Goal: Feedback & Contribution: Submit feedback/report problem

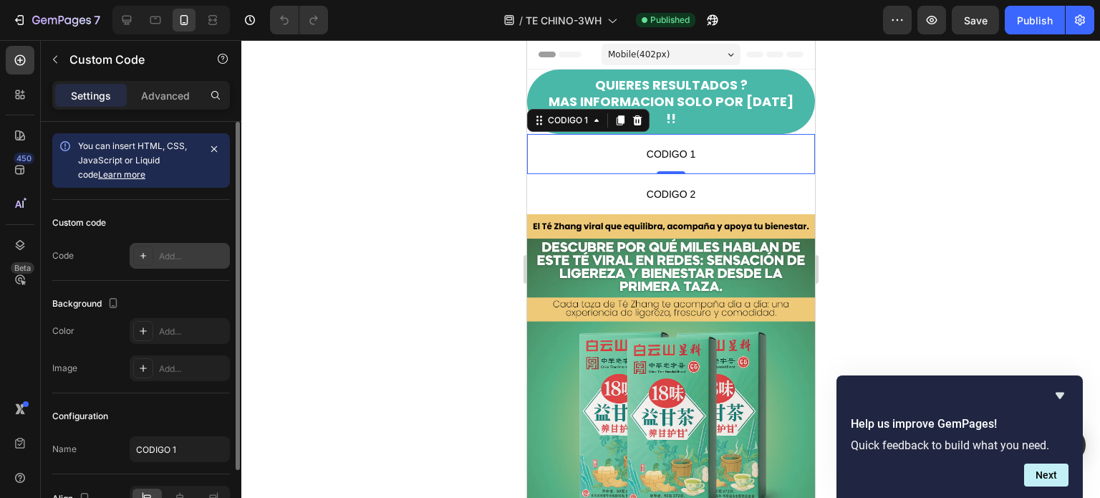
click at [194, 250] on div "Add..." at bounding box center [192, 256] width 67 height 13
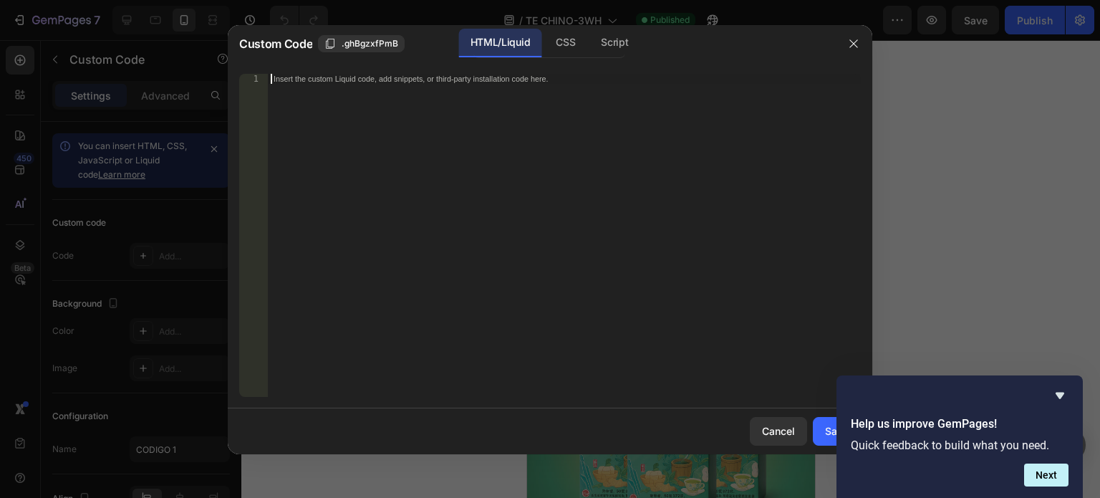
click at [319, 82] on div "Insert the custom Liquid code, add snippets, or third-party installation code h…" at bounding box center [564, 245] width 593 height 343
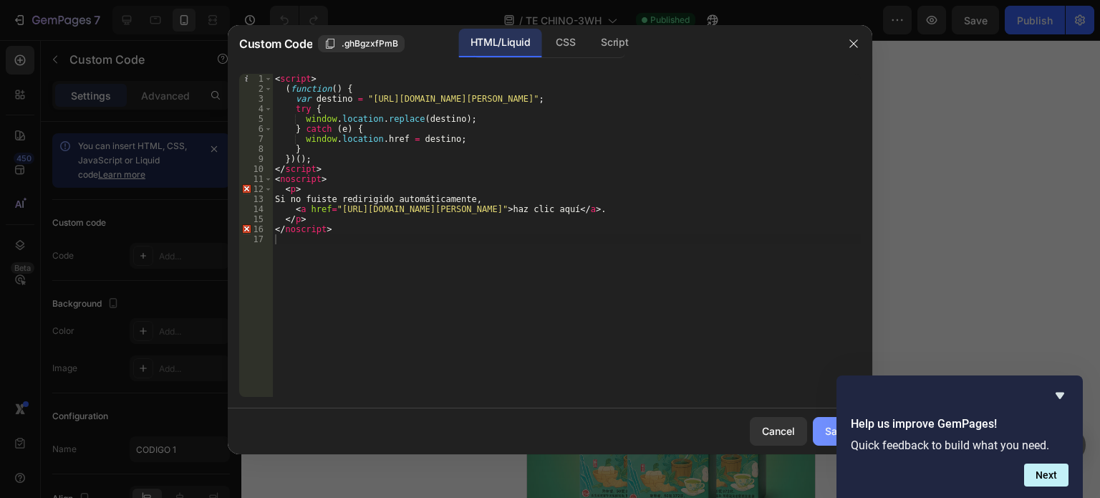
click at [832, 432] on div "Save" at bounding box center [837, 430] width 24 height 15
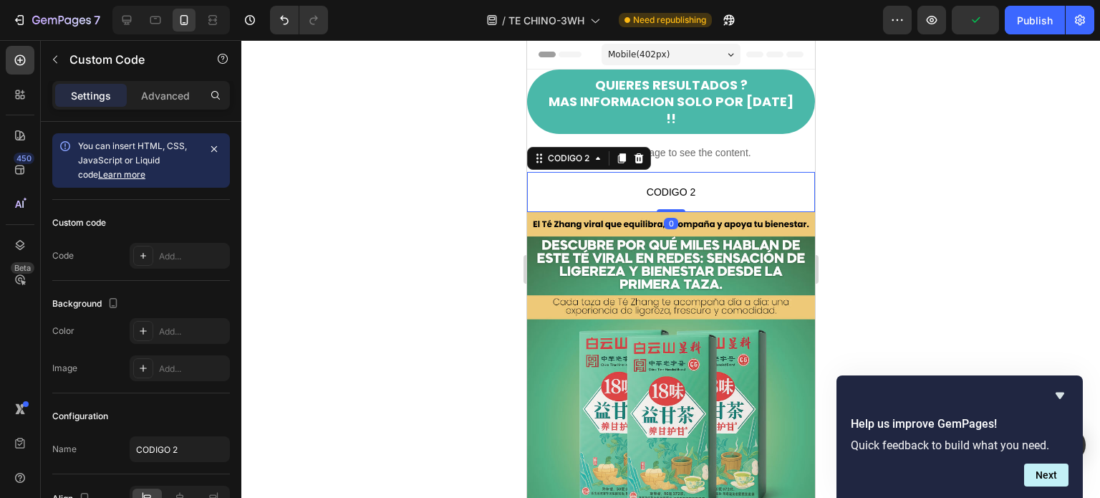
click at [581, 183] on span "CODIGO 2" at bounding box center [670, 191] width 288 height 17
click at [192, 251] on div "Add..." at bounding box center [192, 256] width 67 height 13
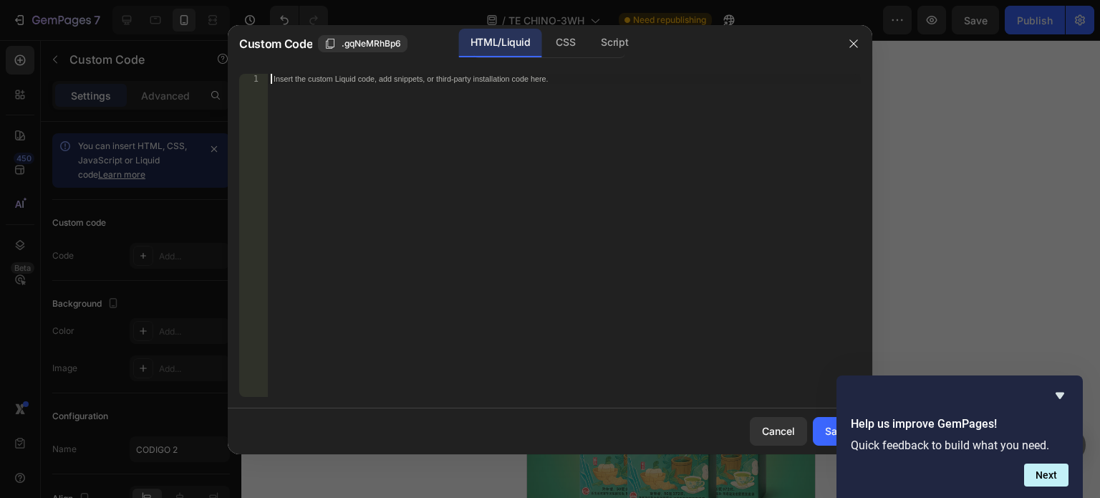
click at [301, 74] on div "Insert the custom Liquid code, add snippets, or third-party installation code h…" at bounding box center [535, 78] width 522 height 9
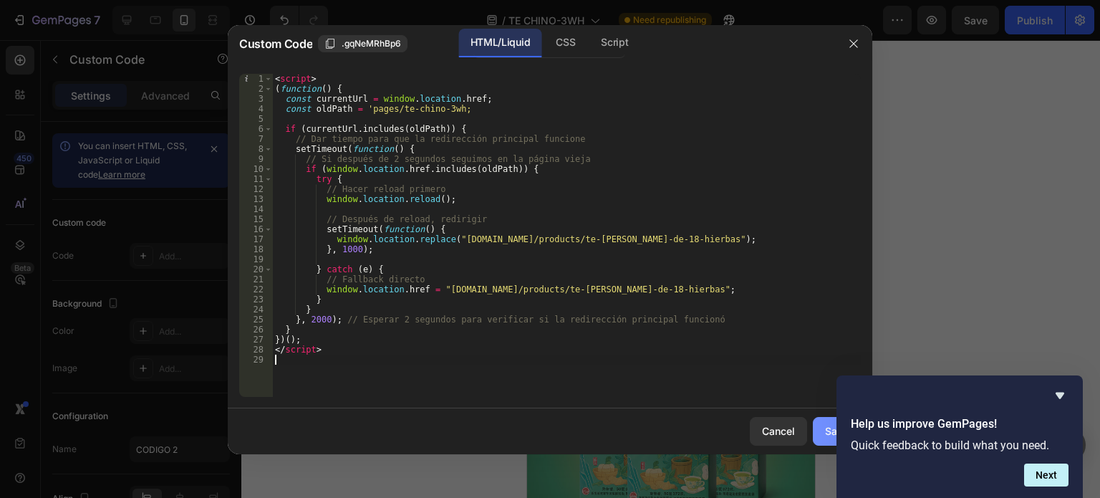
click at [826, 435] on div "Save" at bounding box center [837, 430] width 24 height 15
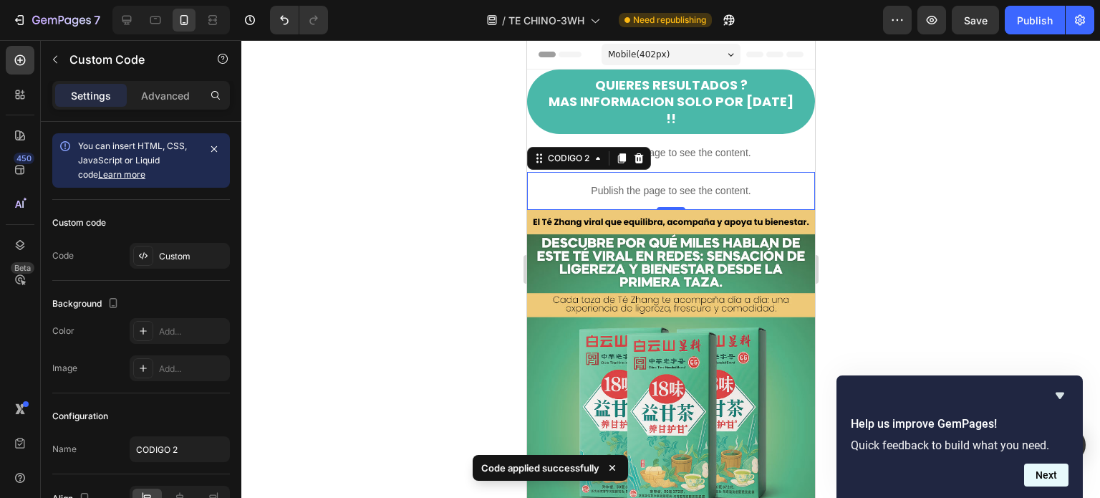
click at [1043, 478] on button "Next" at bounding box center [1046, 474] width 44 height 23
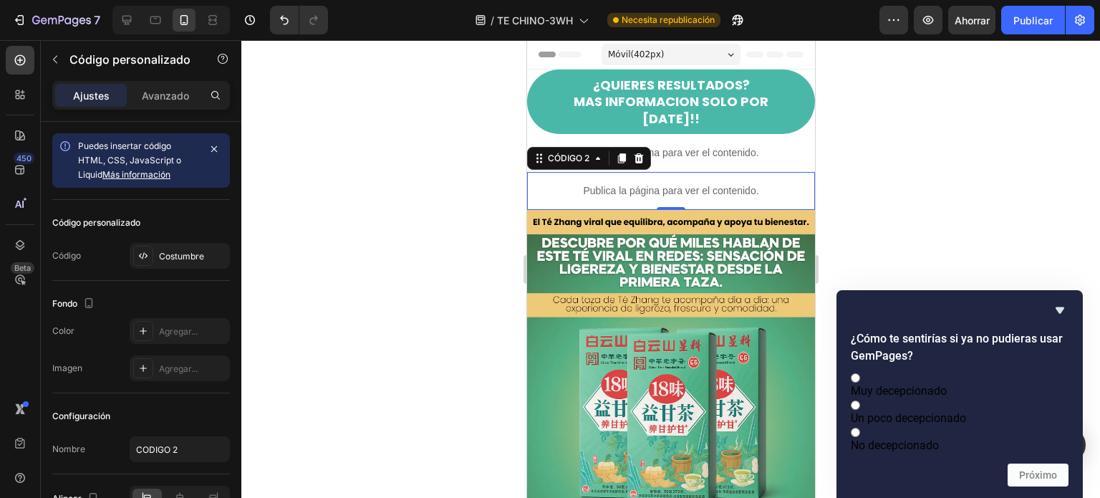
click at [932, 384] on font "Muy decepcionado" at bounding box center [899, 391] width 96 height 14
click at [860, 373] on input "Muy decepcionado" at bounding box center [855, 377] width 9 height 9
radio input "true"
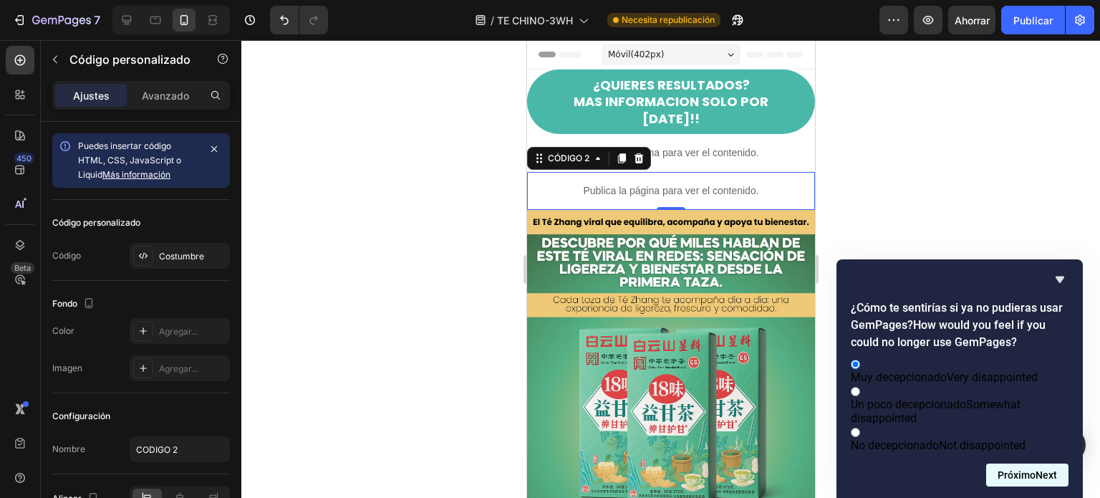
click at [1016, 473] on font "Próximo" at bounding box center [1017, 474] width 38 height 11
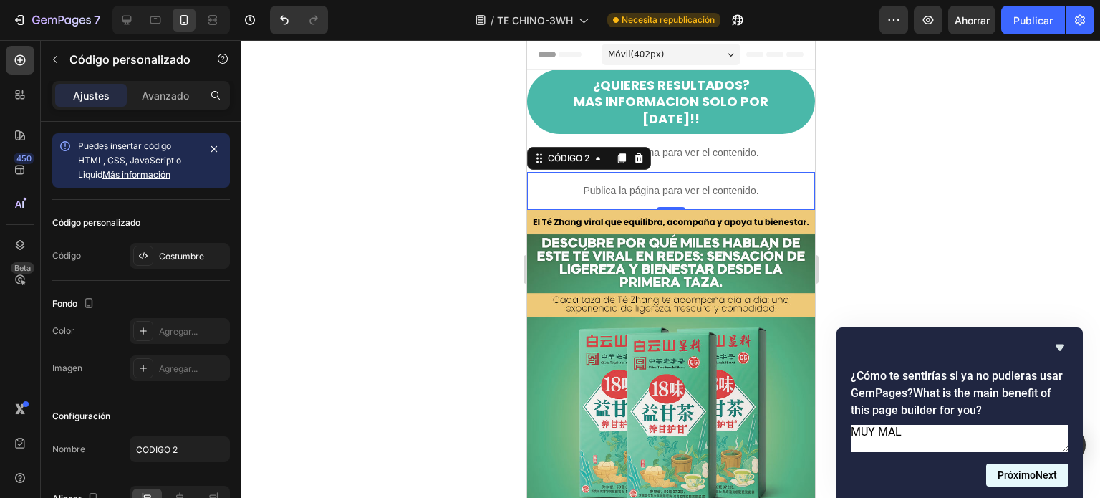
type textarea "MUY MAL"
click at [1028, 469] on font "Próximo" at bounding box center [1017, 474] width 38 height 11
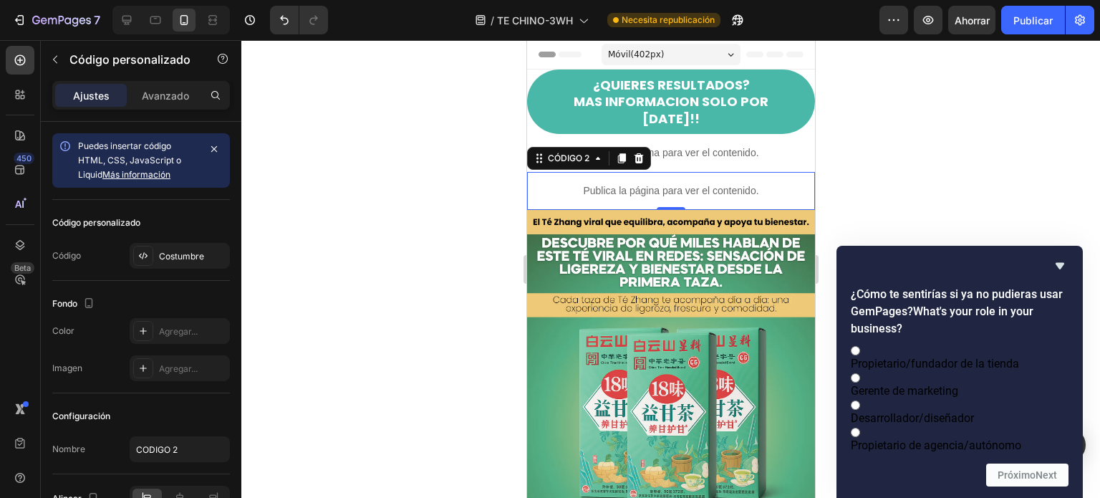
click at [877, 343] on div at bounding box center [960, 350] width 218 height 14
click at [860, 346] on input "Propietario/fundador de la tienda" at bounding box center [855, 350] width 9 height 9
radio input "true"
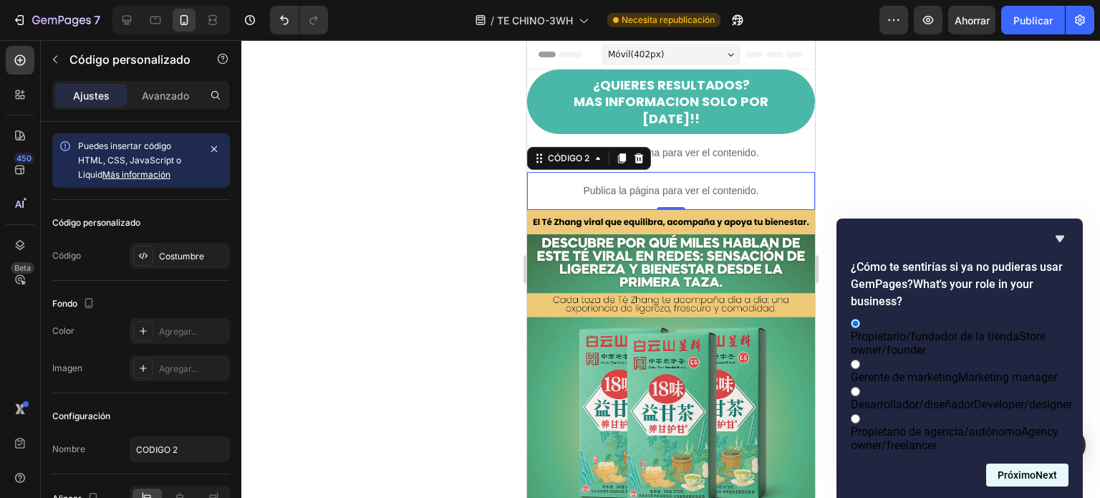
click at [1019, 472] on font "Próximo" at bounding box center [1017, 474] width 38 height 11
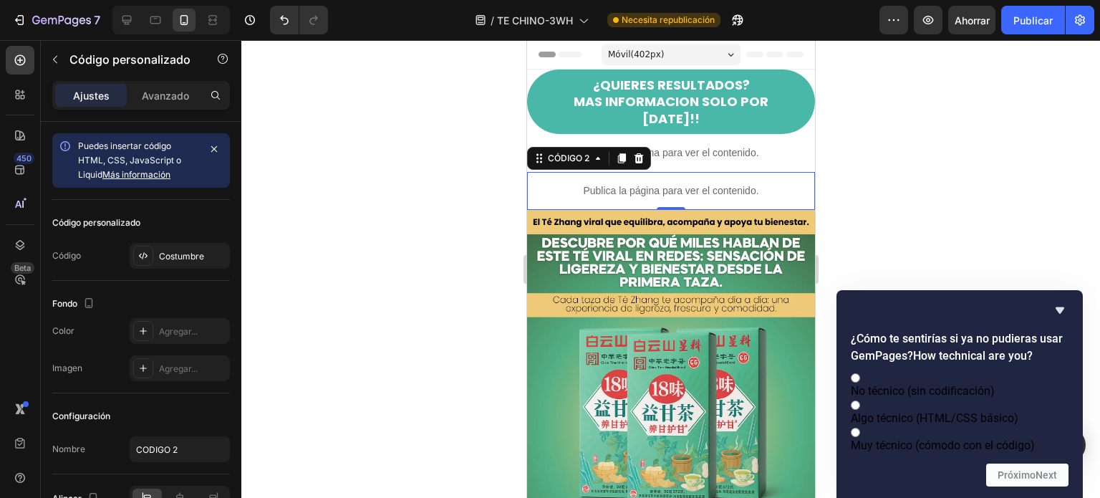
click at [860, 373] on input "No técnico (sin codificación)" at bounding box center [855, 377] width 9 height 9
radio input "true"
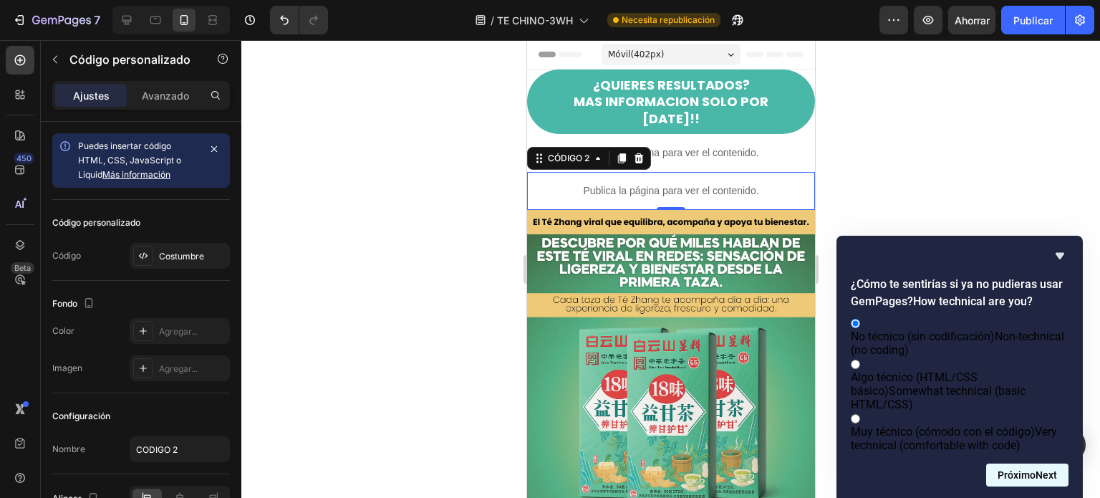
click at [1026, 473] on font "Próximo" at bounding box center [1017, 474] width 38 height 11
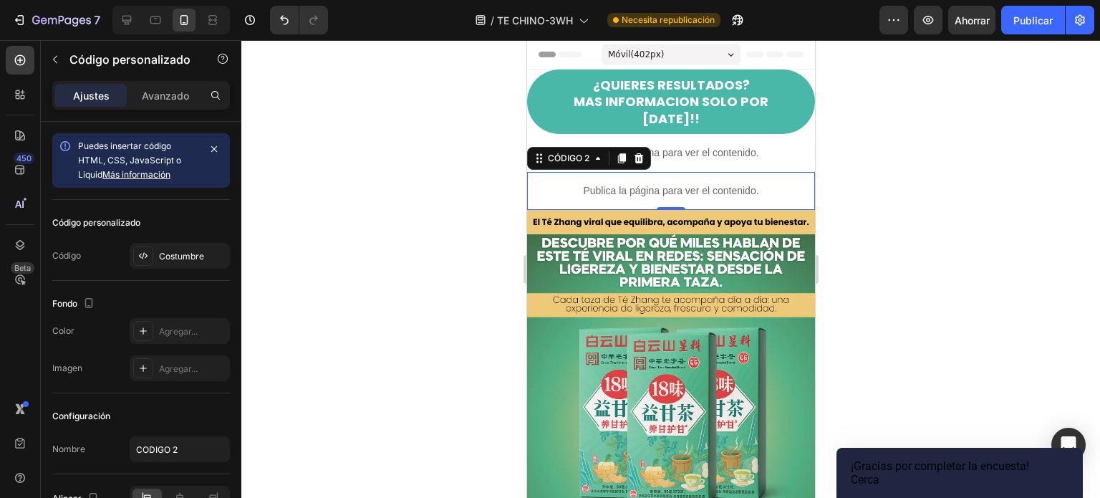
click at [880, 473] on button "Cerca" at bounding box center [865, 480] width 29 height 14
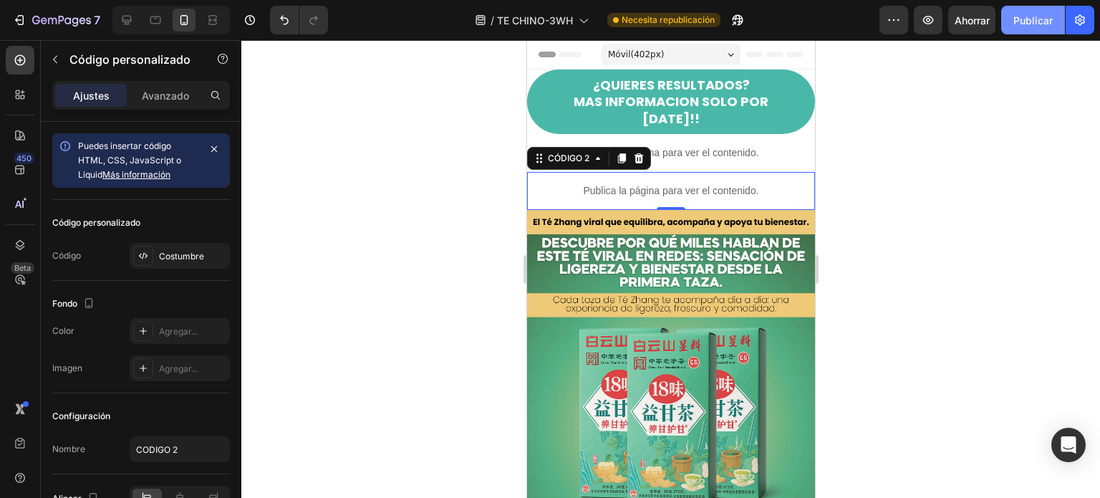
click at [1022, 31] on button "Publicar" at bounding box center [1033, 20] width 64 height 29
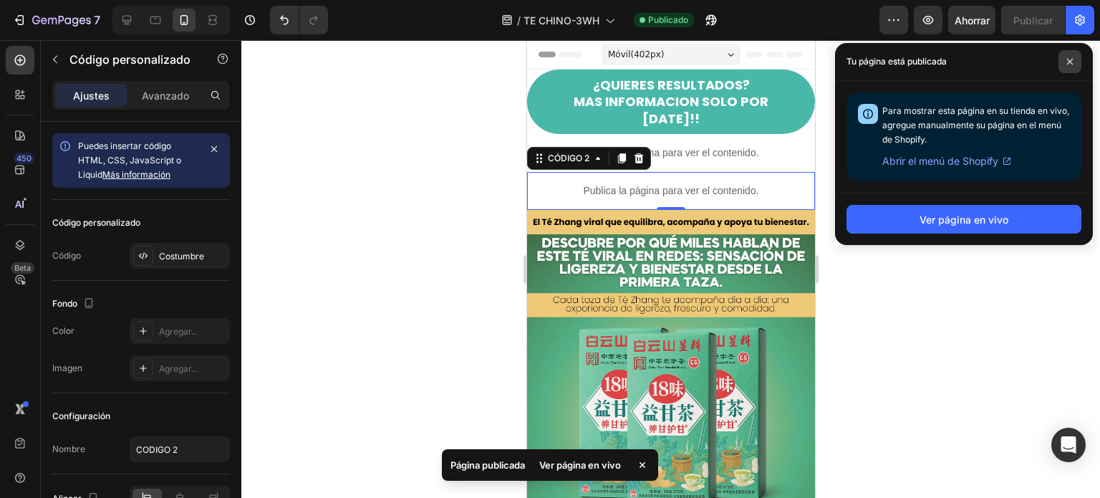
click at [1074, 59] on span at bounding box center [1070, 61] width 23 height 23
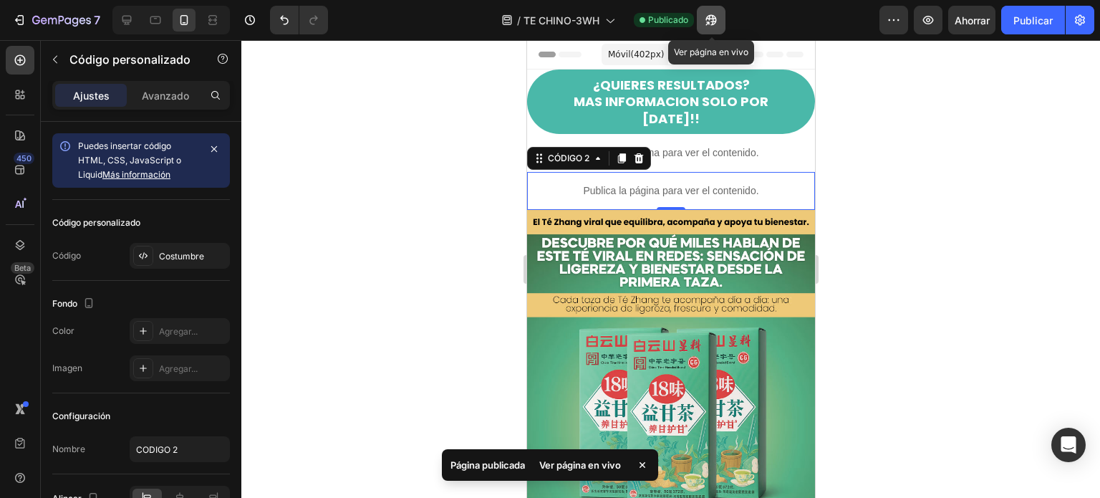
click at [713, 19] on icon "button" at bounding box center [711, 20] width 11 height 11
